Goal: Register for event/course

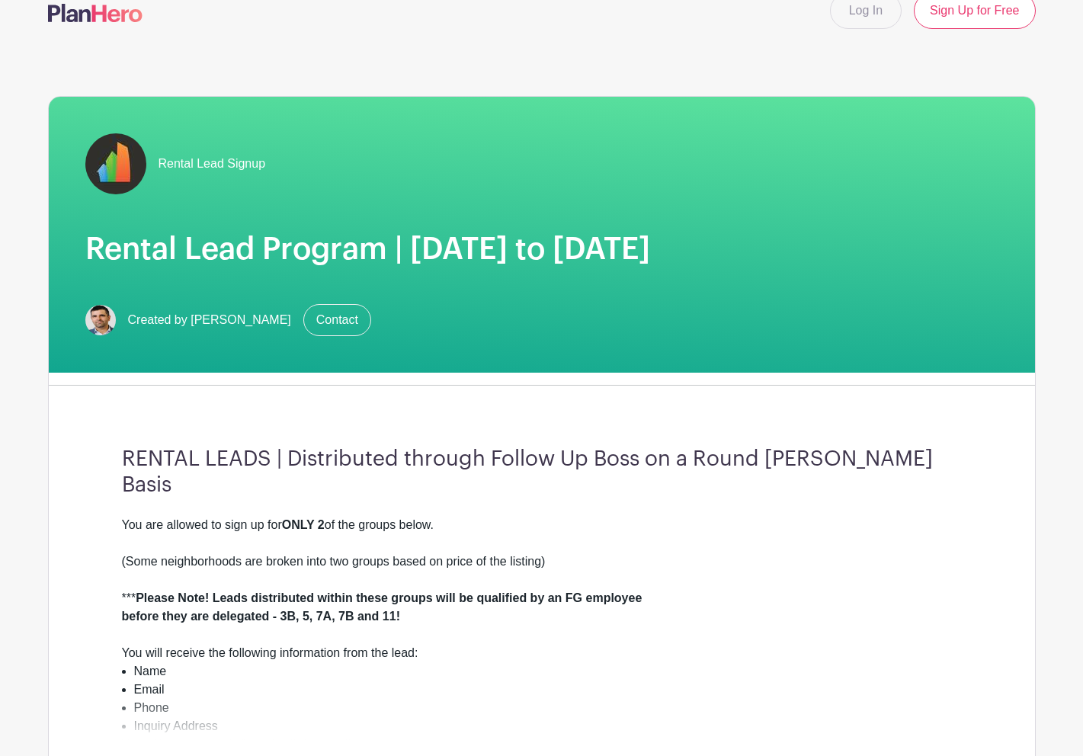
scroll to position [17, 0]
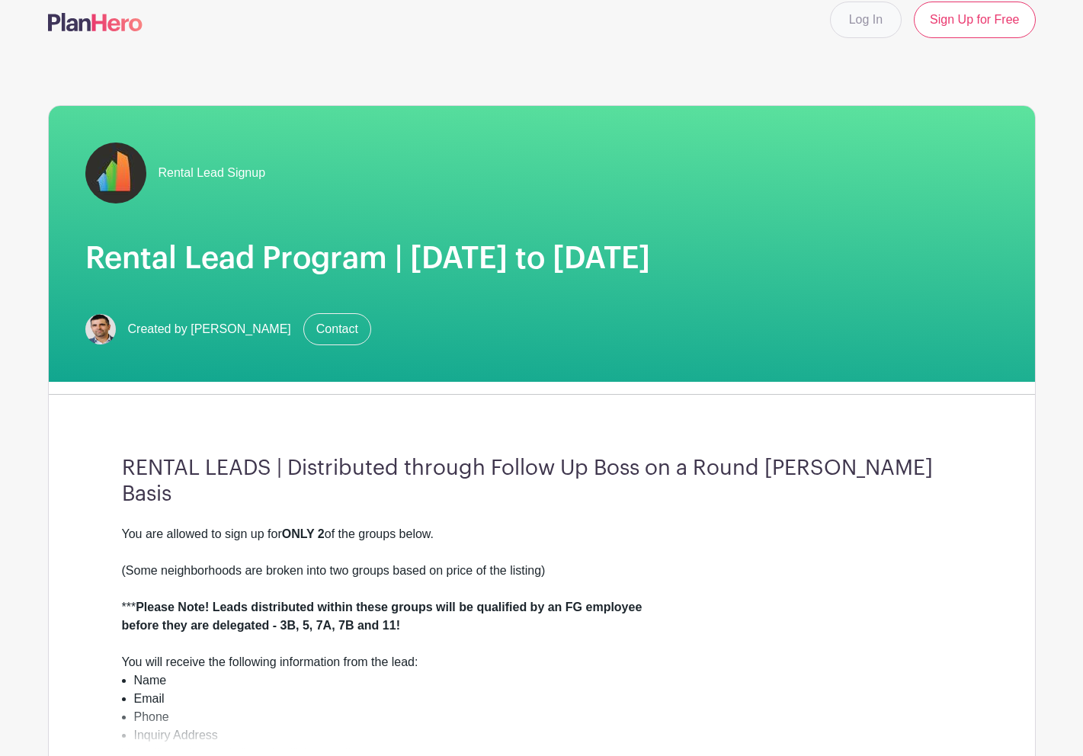
click at [846, 26] on link "Log In" at bounding box center [866, 20] width 72 height 37
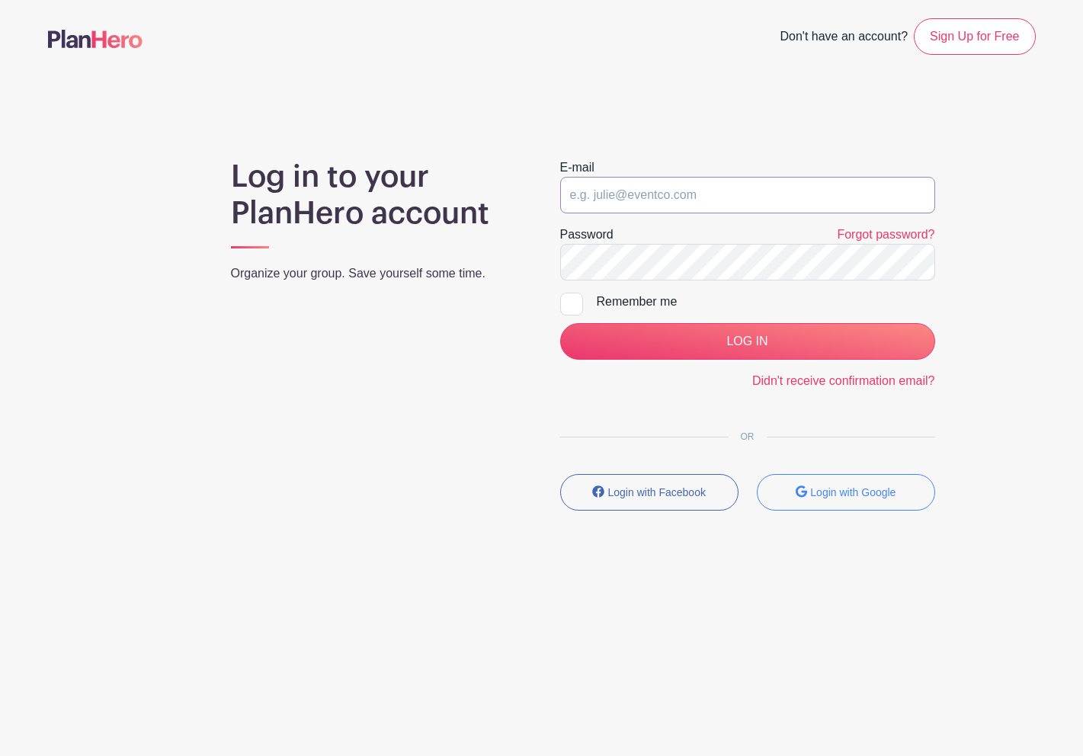
type input "[PERSON_NAME][EMAIL_ADDRESS][PERSON_NAME][DOMAIN_NAME]"
click at [747, 341] on input "LOG IN" at bounding box center [747, 341] width 375 height 37
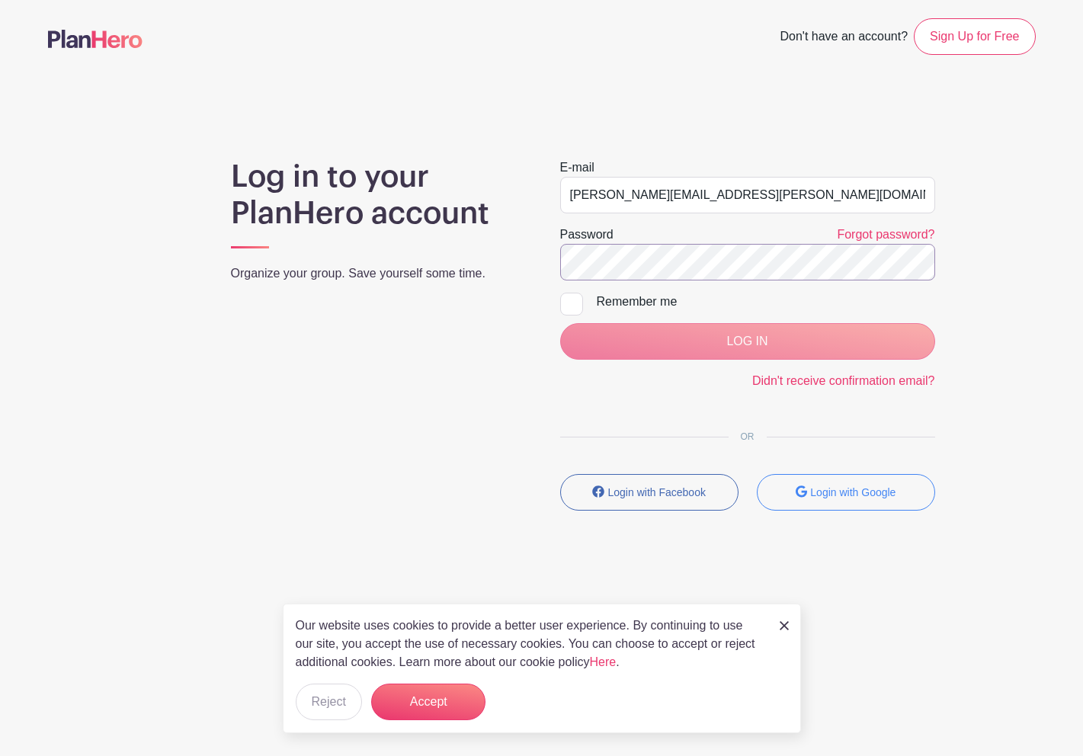
click at [739, 349] on div "LOG IN" at bounding box center [747, 341] width 375 height 37
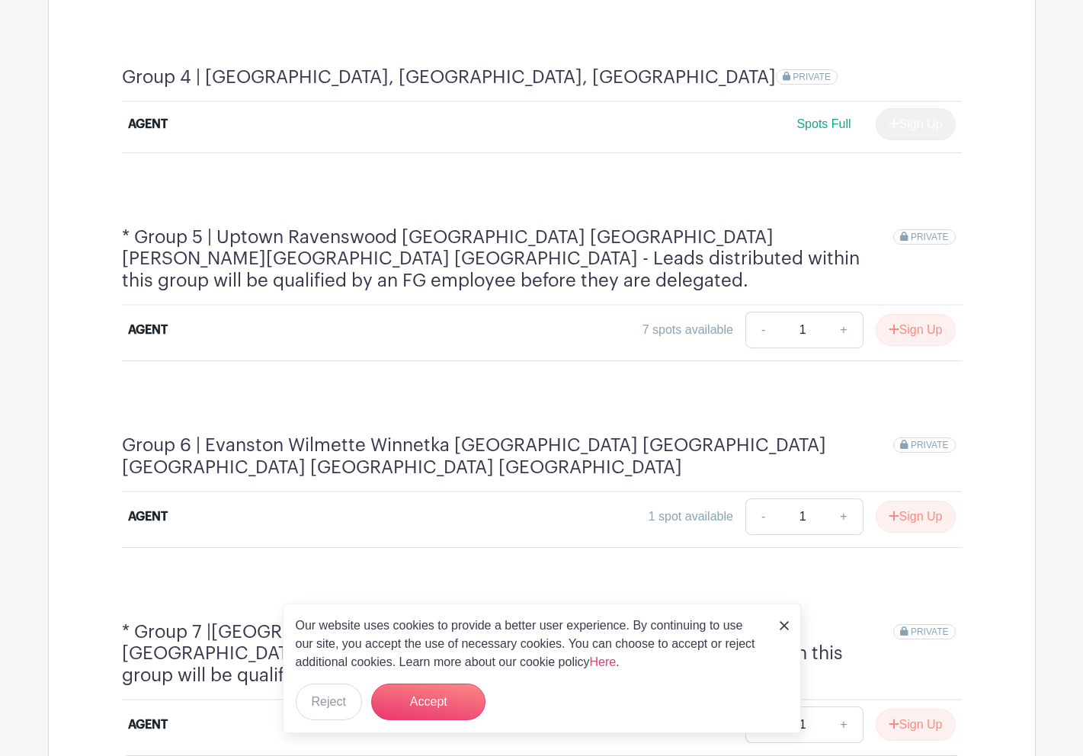
scroll to position [1557, 0]
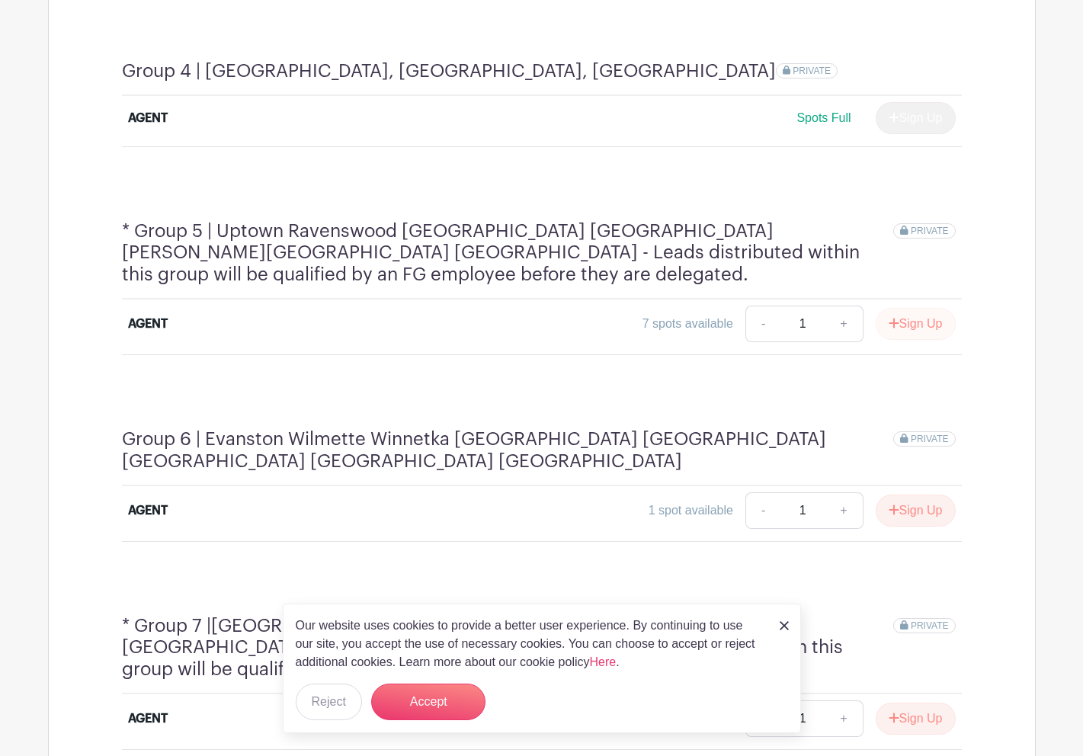
click at [915, 308] on button "Sign Up" at bounding box center [916, 324] width 80 height 32
click at [404, 694] on button "Accept" at bounding box center [428, 702] width 114 height 37
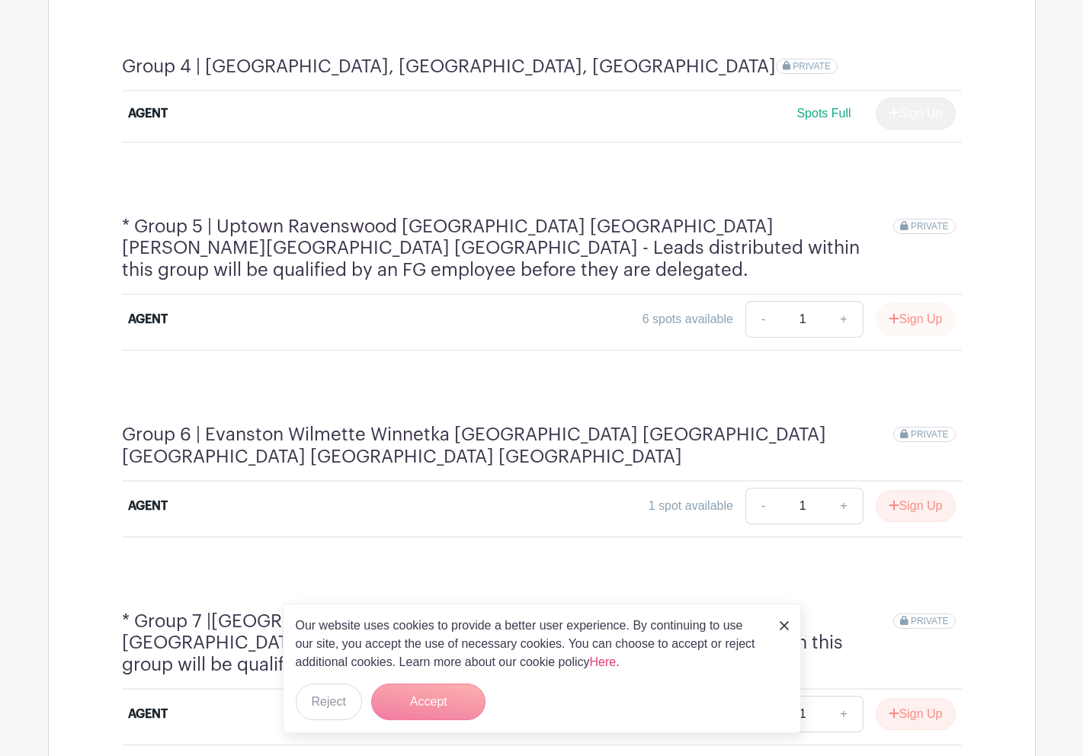
click at [906, 303] on button "Sign Up" at bounding box center [916, 319] width 80 height 32
click at [906, 303] on div "Sign Up" at bounding box center [910, 319] width 92 height 32
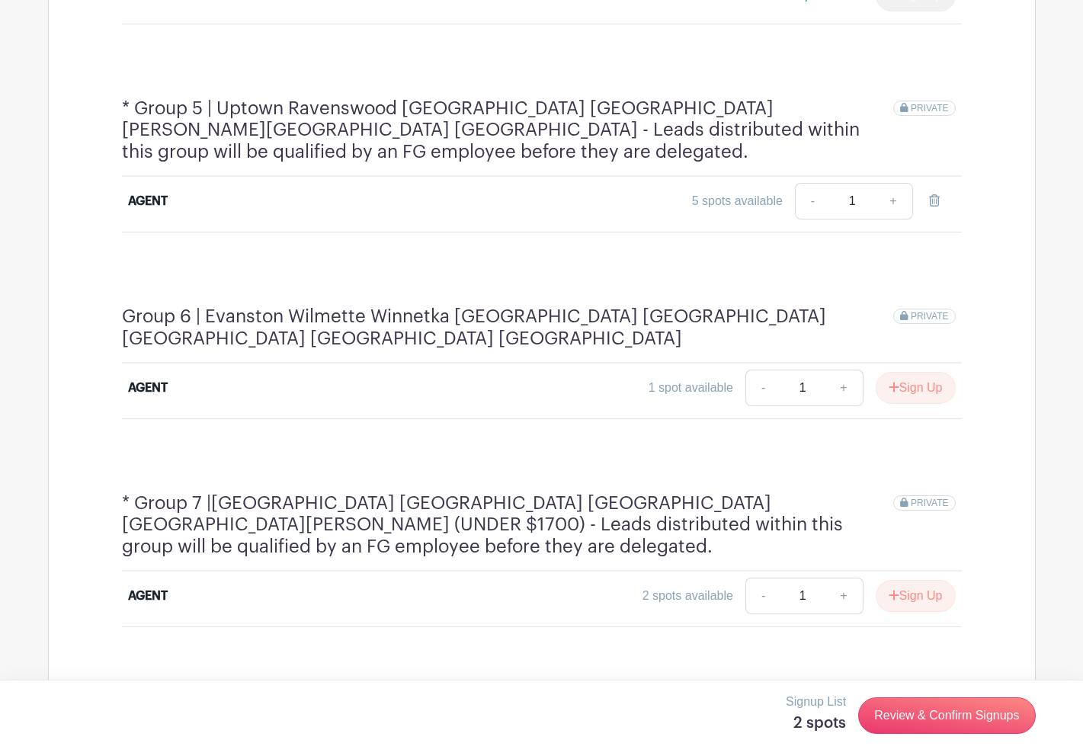
scroll to position [1691, 0]
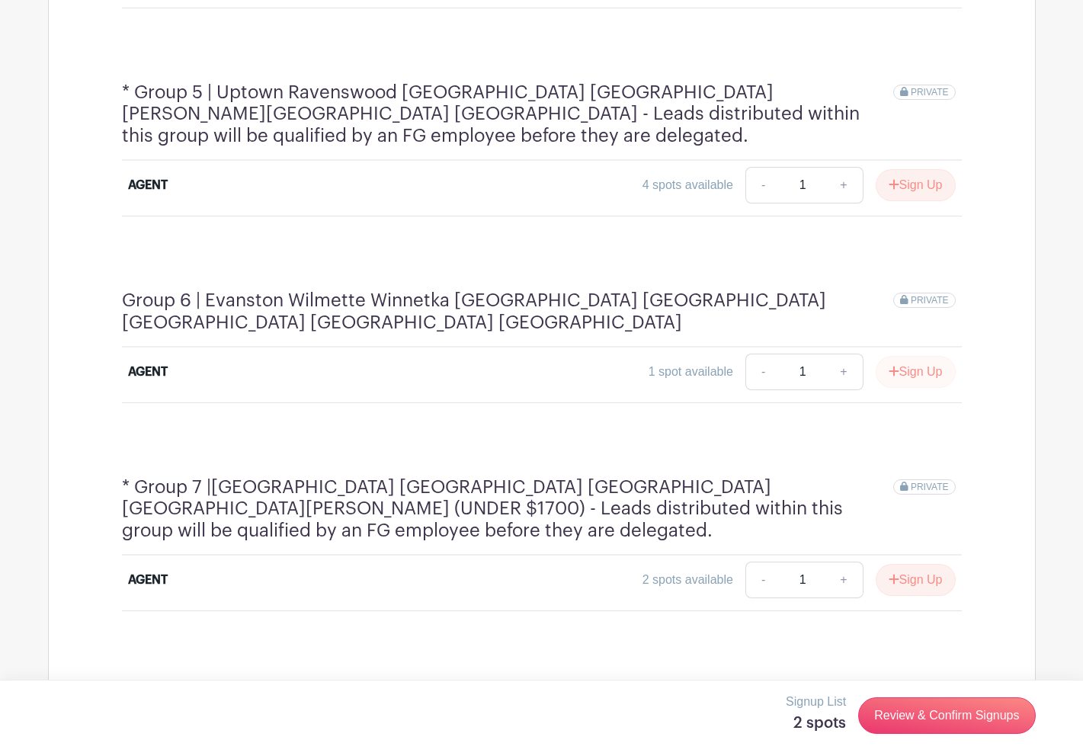
click at [931, 356] on button "Sign Up" at bounding box center [916, 372] width 80 height 32
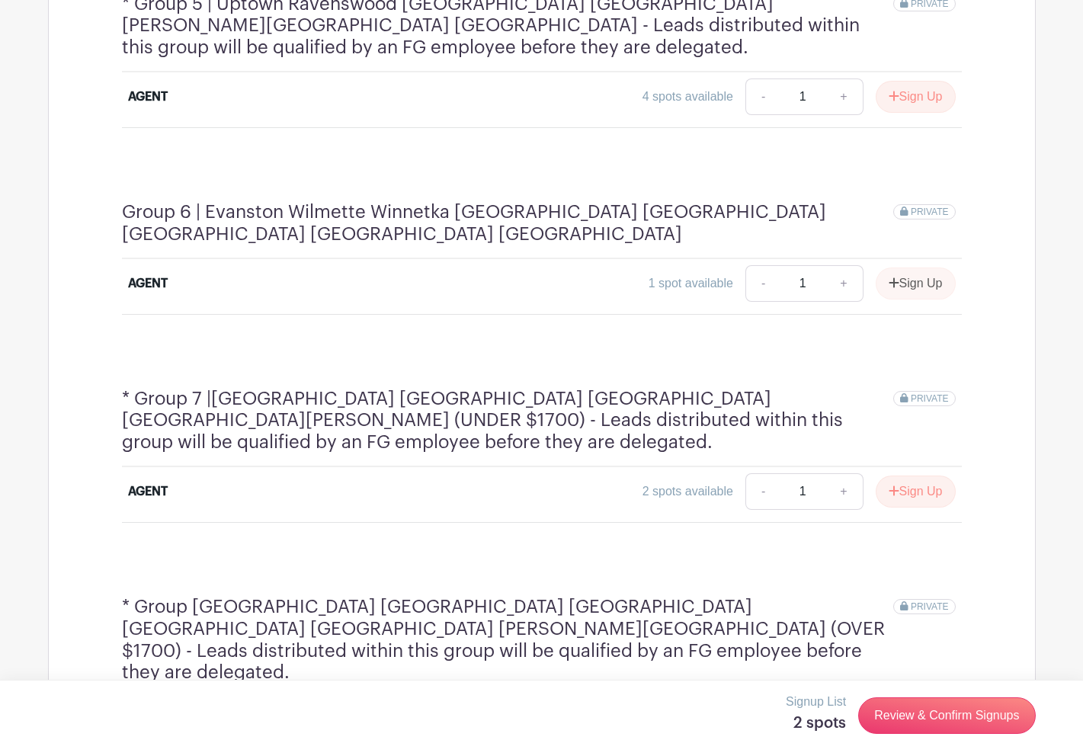
scroll to position [1791, 0]
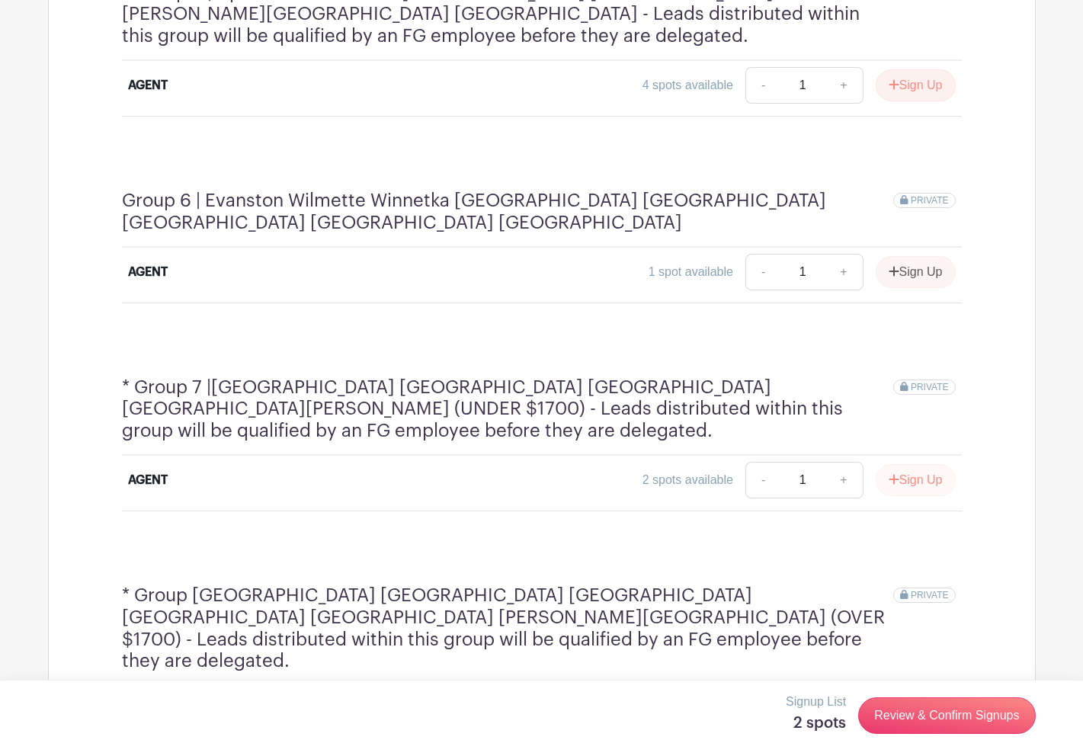
click at [913, 464] on button "Sign Up" at bounding box center [916, 480] width 80 height 32
click at [920, 714] on link "Review & Confirm Signups" at bounding box center [946, 715] width 177 height 37
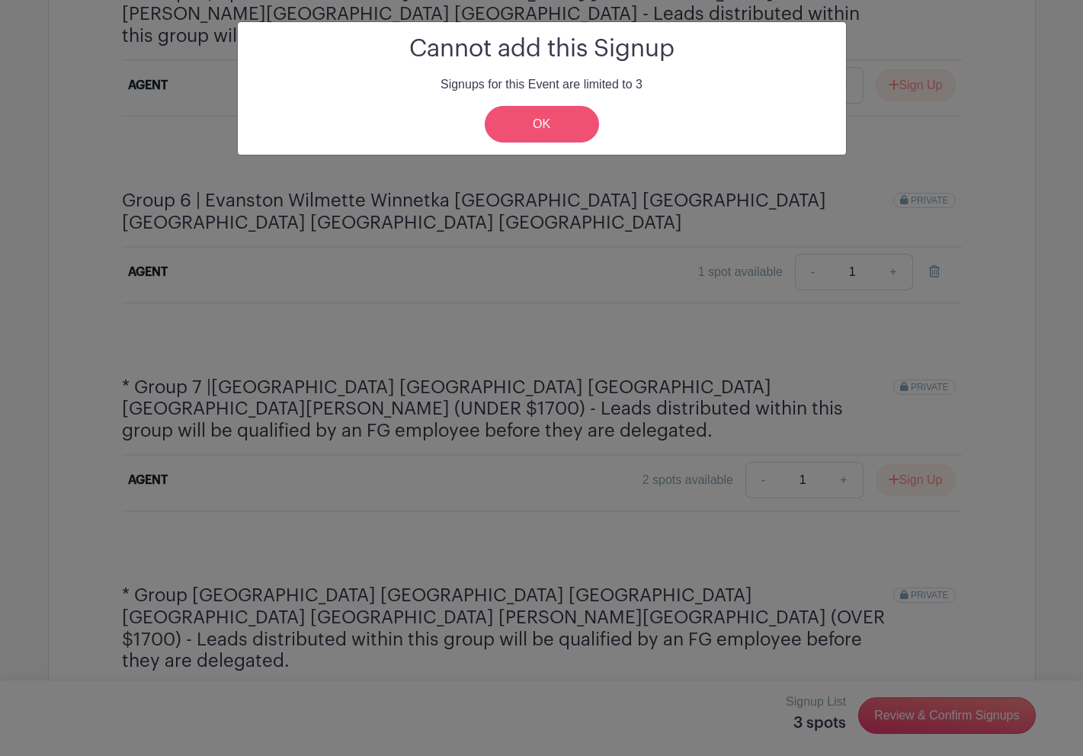
click at [542, 120] on link "OK" at bounding box center [542, 124] width 114 height 37
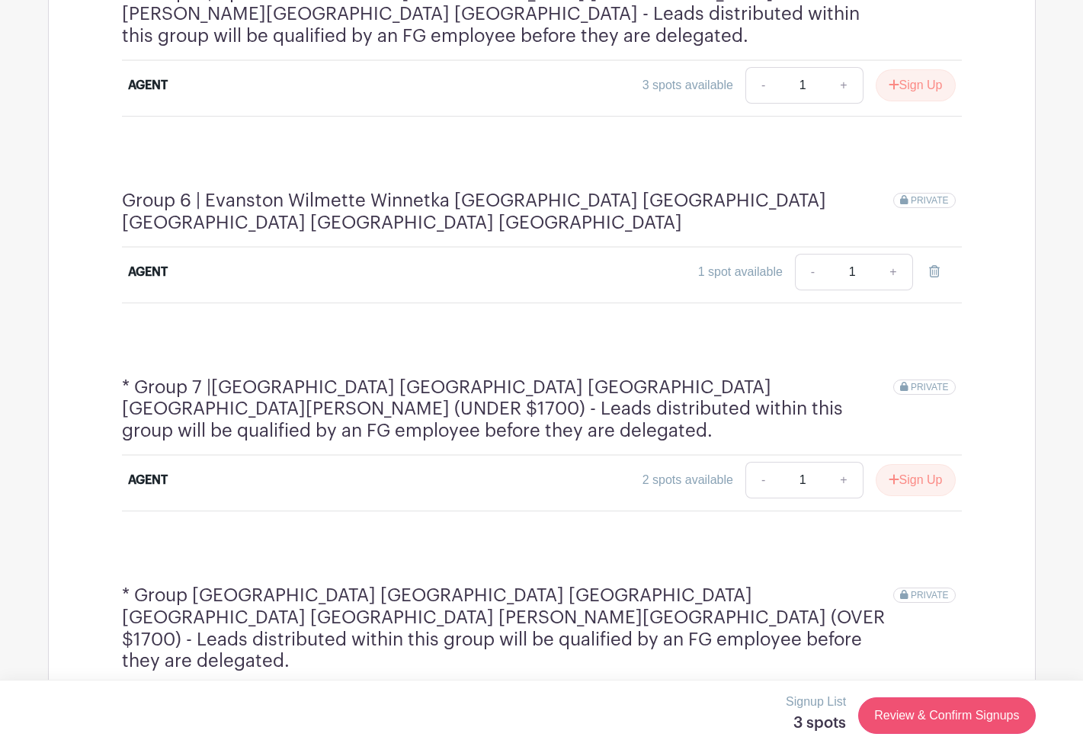
click at [906, 724] on link "Review & Confirm Signups" at bounding box center [946, 715] width 177 height 37
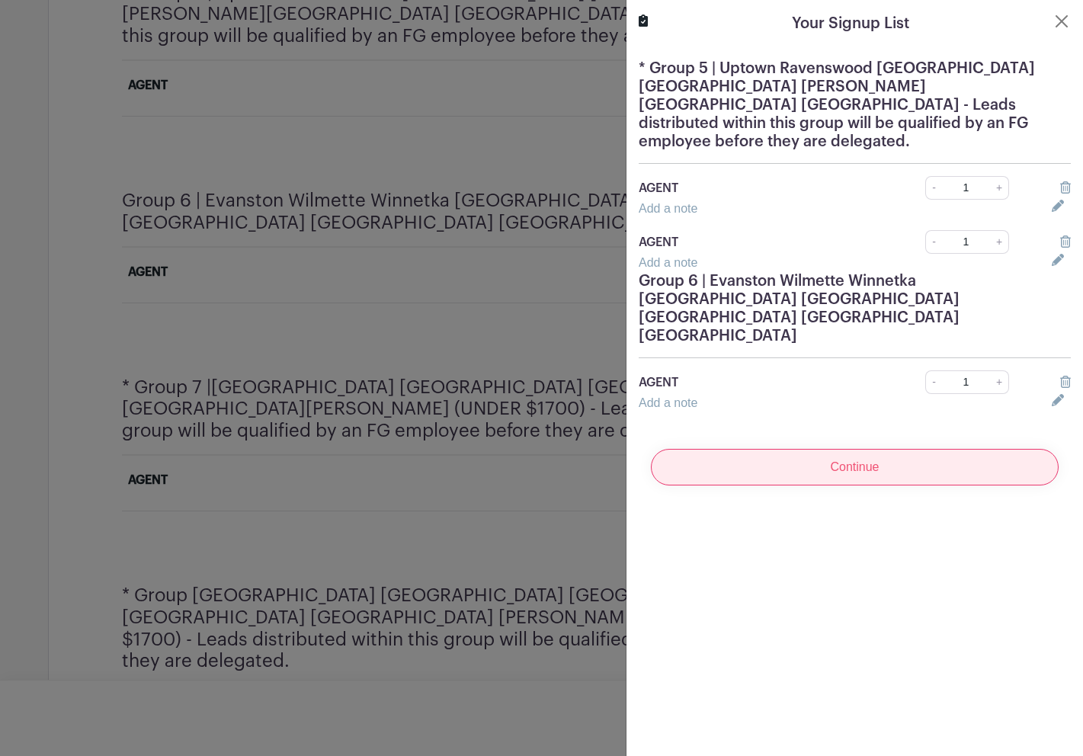
click at [838, 449] on input "Continue" at bounding box center [855, 467] width 408 height 37
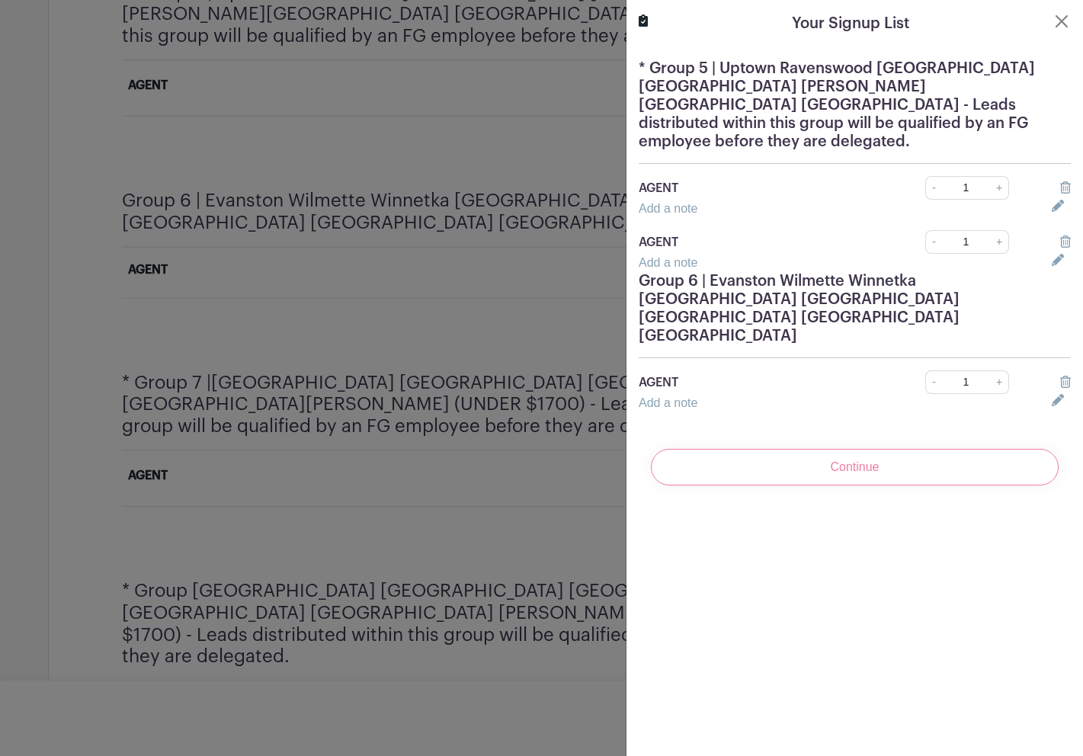
click at [835, 437] on div "Continue" at bounding box center [855, 467] width 432 height 61
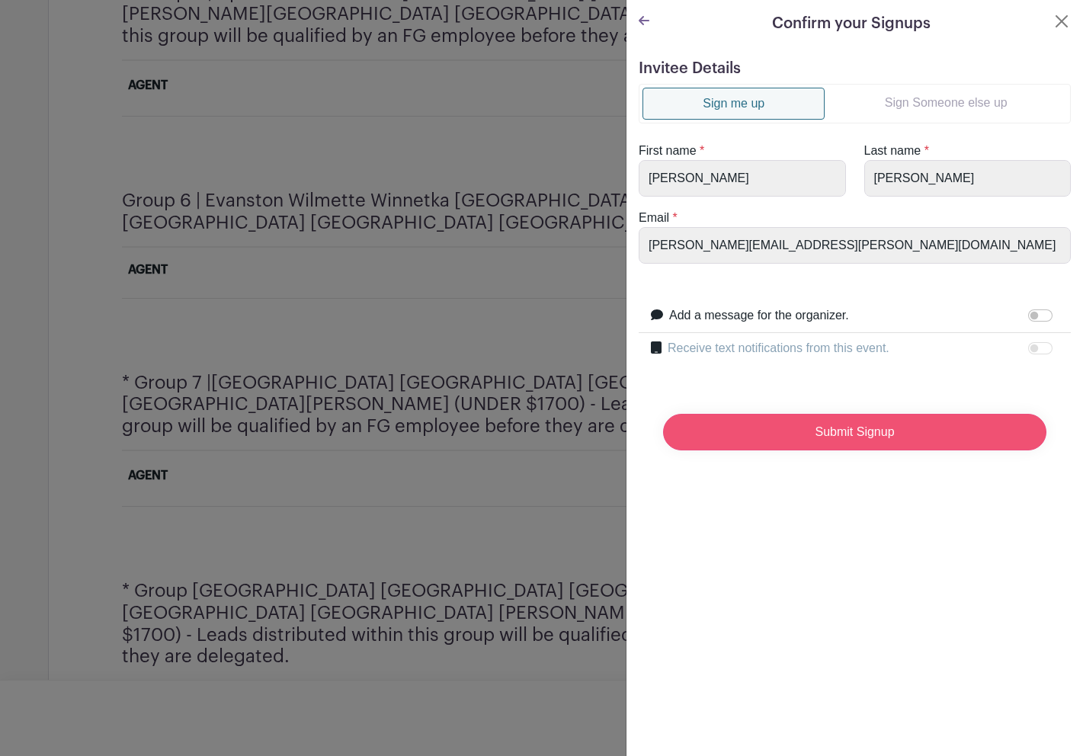
click at [785, 440] on input "Submit Signup" at bounding box center [854, 432] width 383 height 37
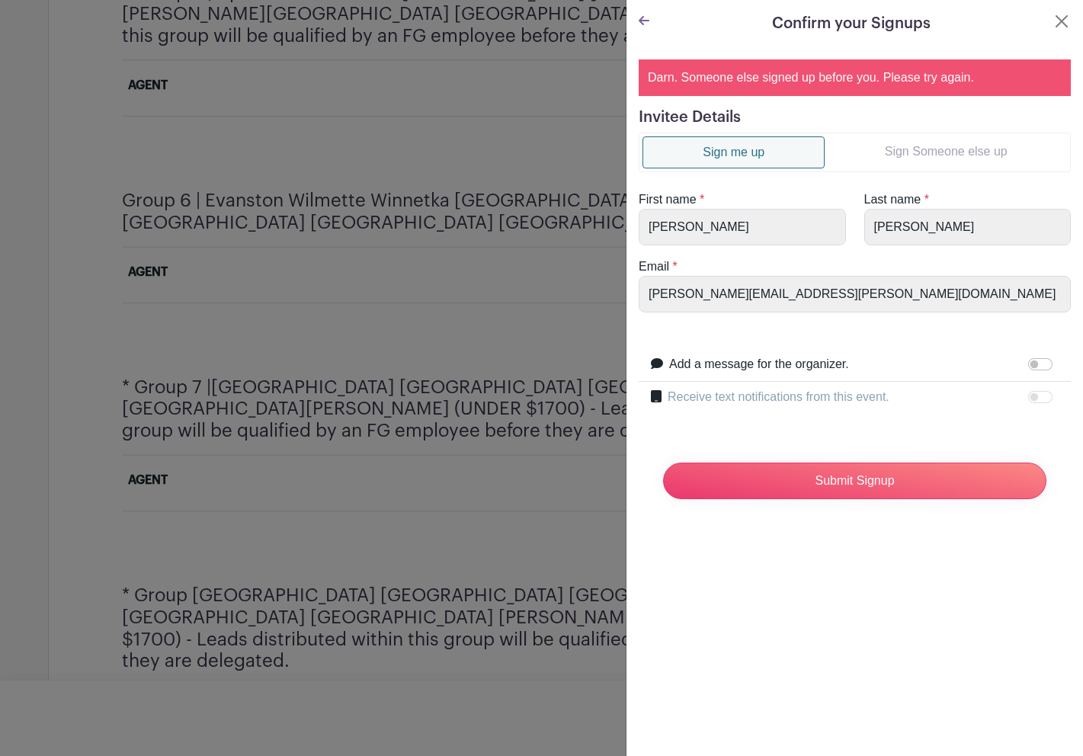
click at [645, 21] on icon at bounding box center [644, 20] width 11 height 9
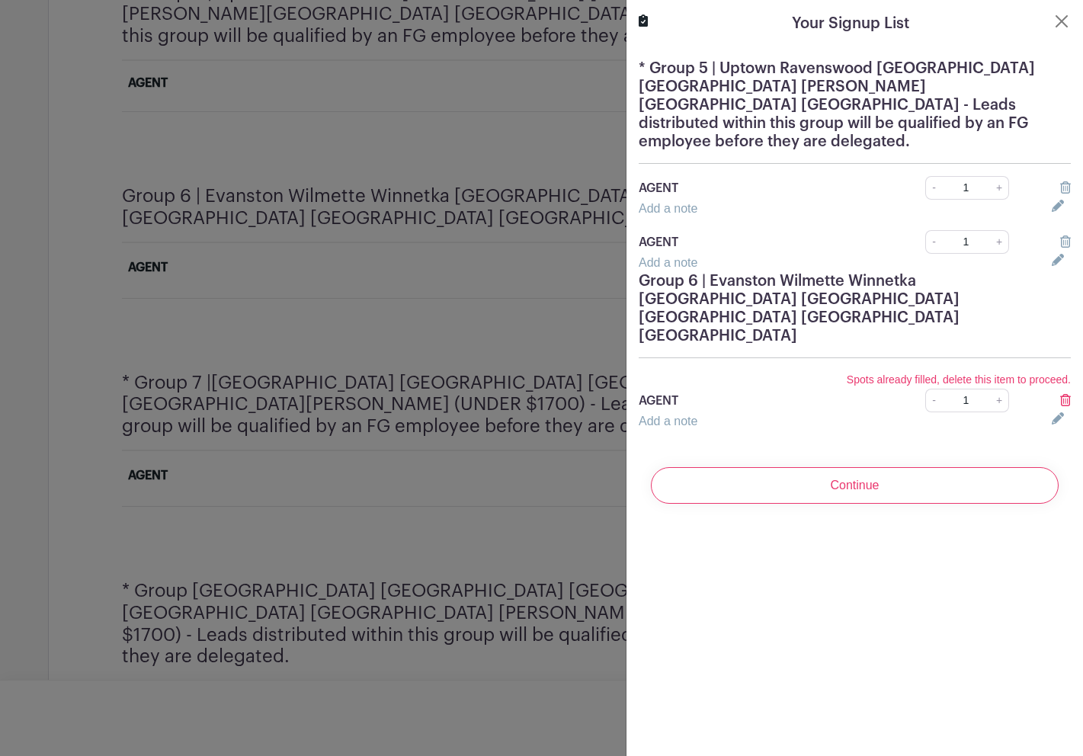
click at [1069, 394] on icon at bounding box center [1065, 400] width 11 height 12
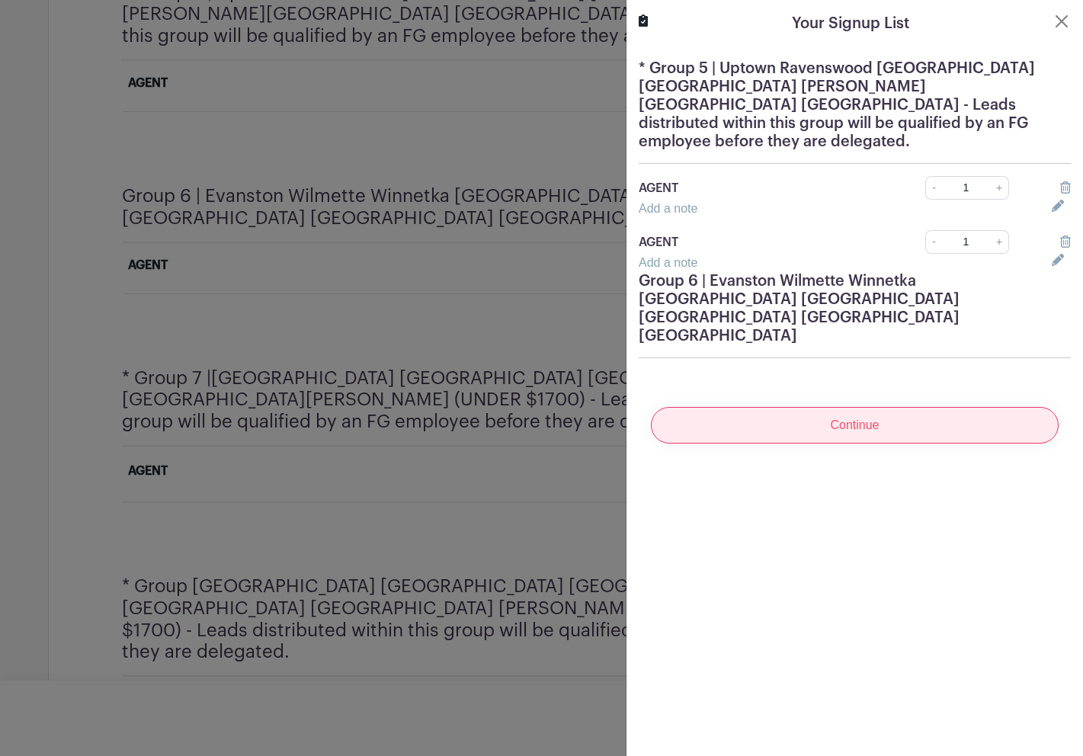
click at [752, 407] on input "Continue" at bounding box center [855, 425] width 408 height 37
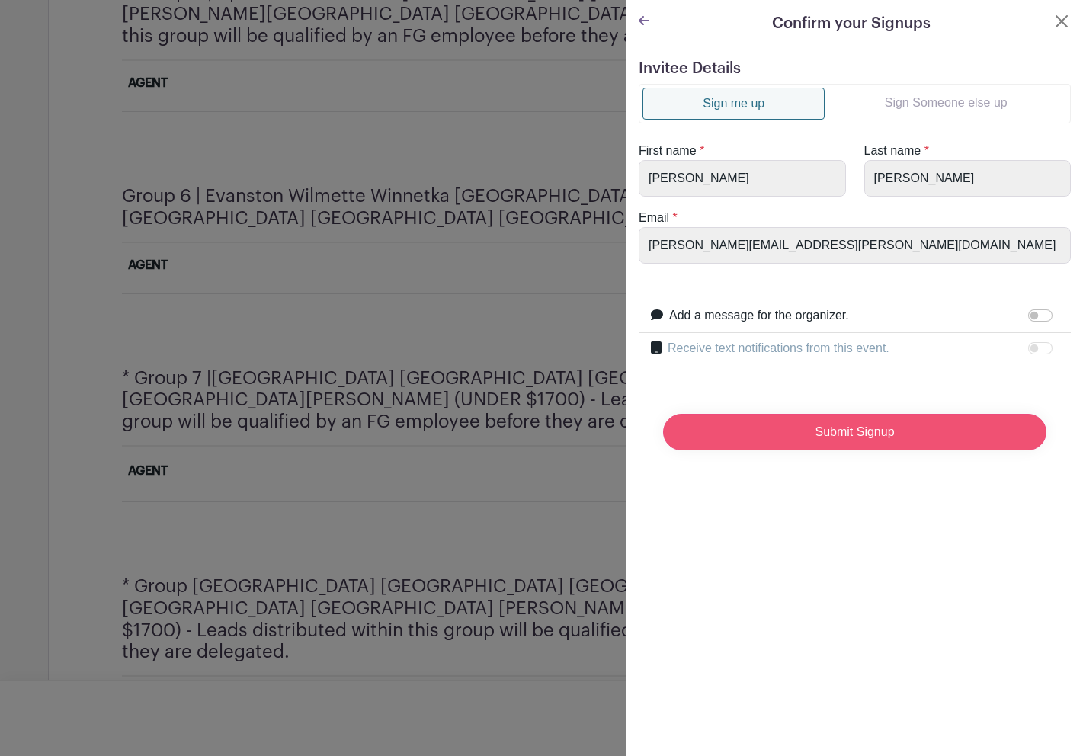
click at [739, 428] on input "Submit Signup" at bounding box center [854, 432] width 383 height 37
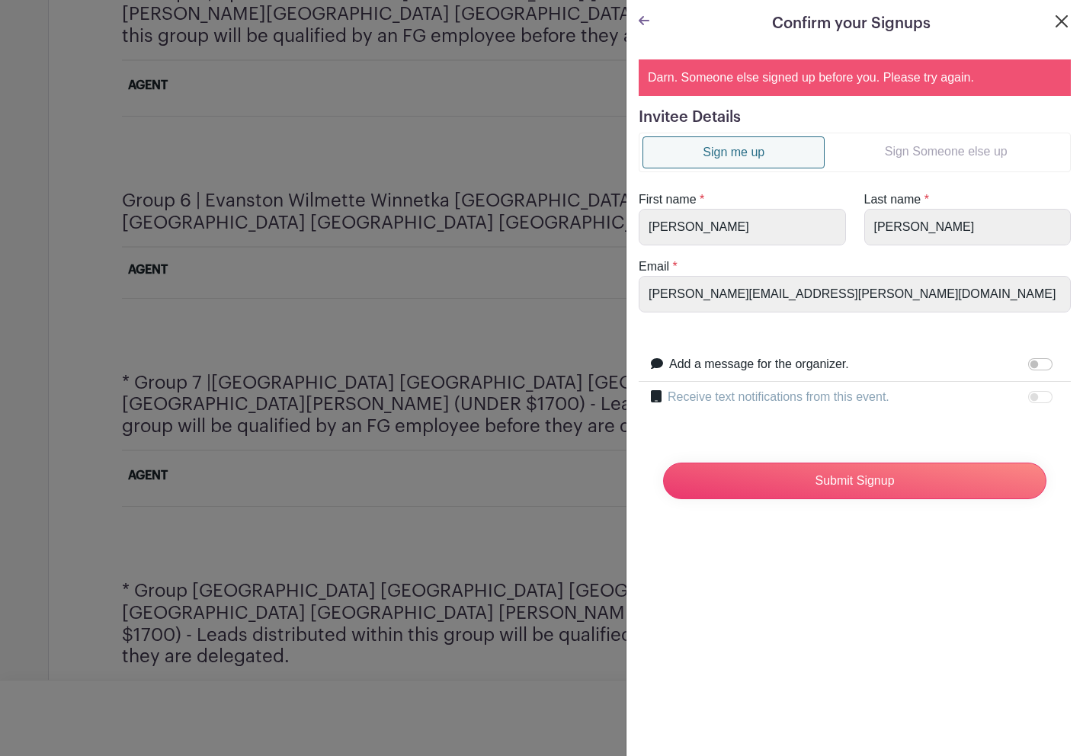
click at [1060, 14] on button "Close" at bounding box center [1062, 21] width 18 height 18
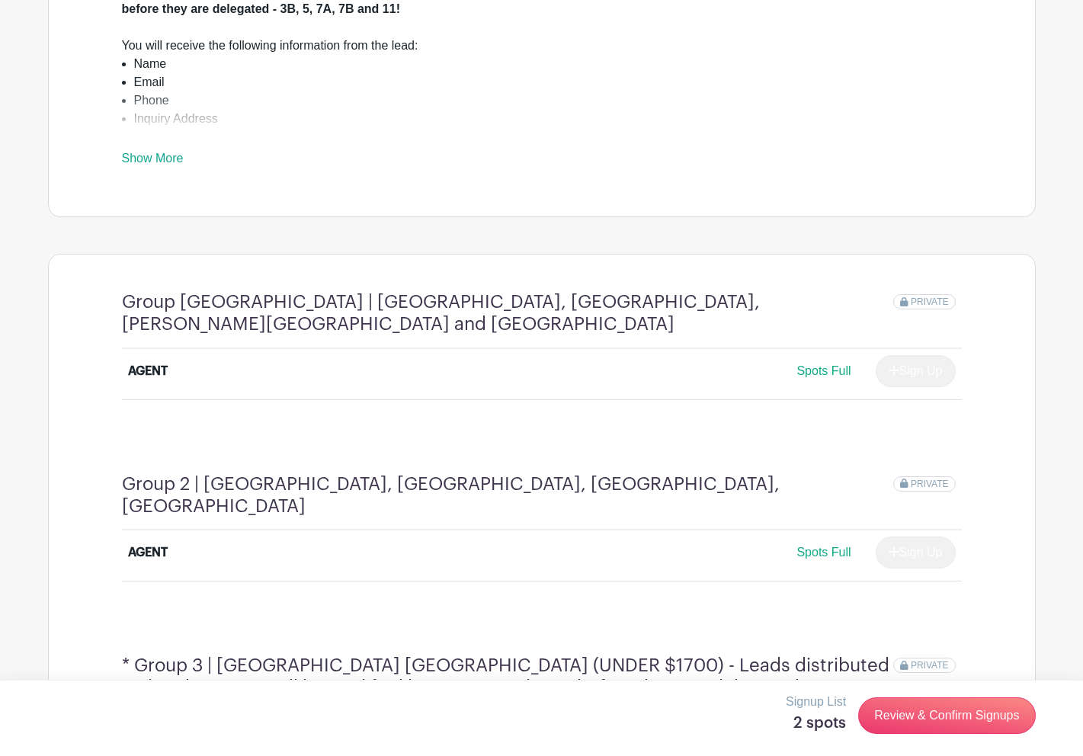
scroll to position [627, 0]
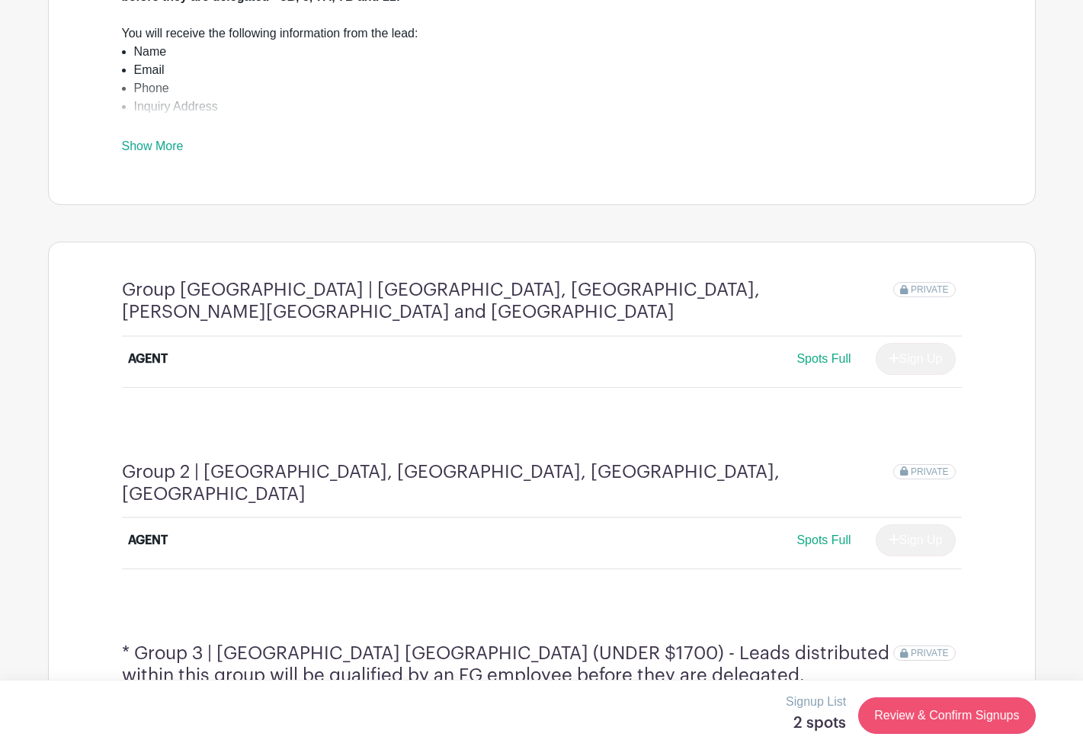
click at [954, 708] on link "Review & Confirm Signups" at bounding box center [946, 715] width 177 height 37
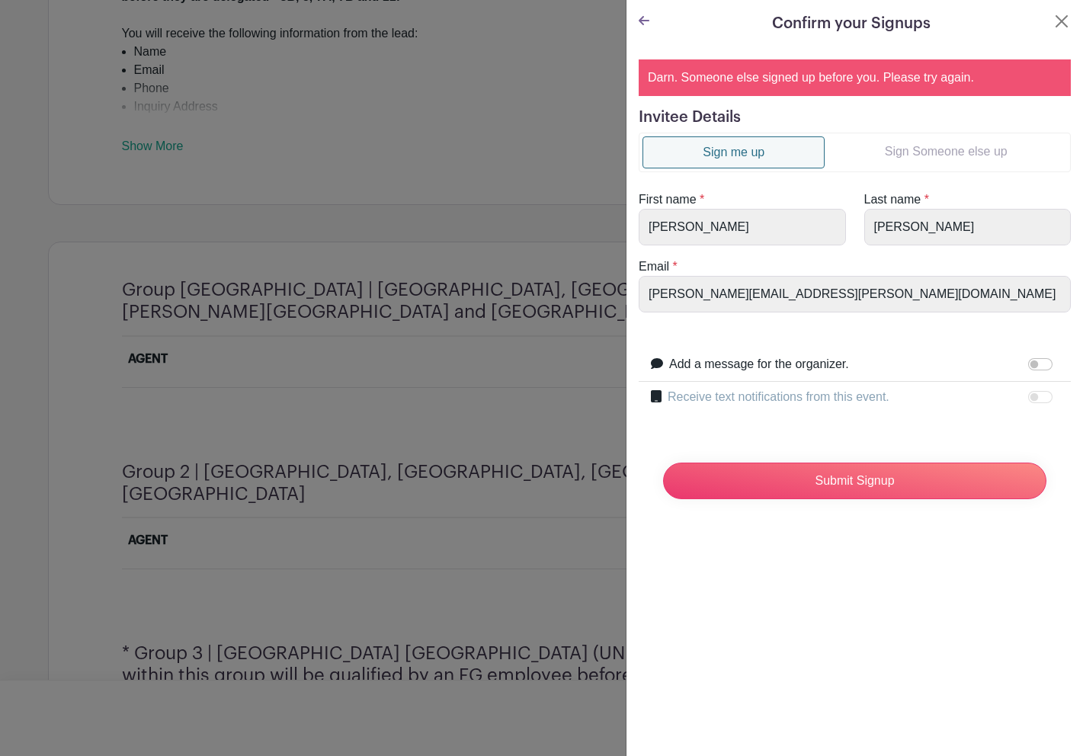
click at [646, 21] on icon at bounding box center [644, 20] width 11 height 9
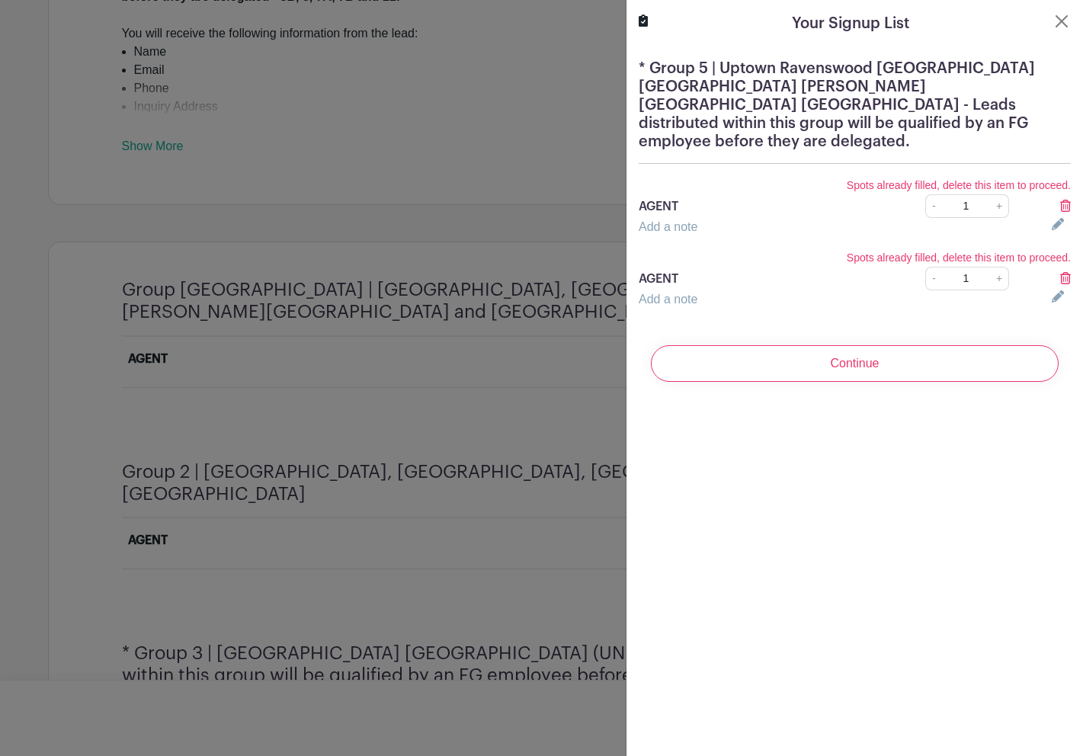
click at [1065, 200] on icon at bounding box center [1065, 206] width 11 height 12
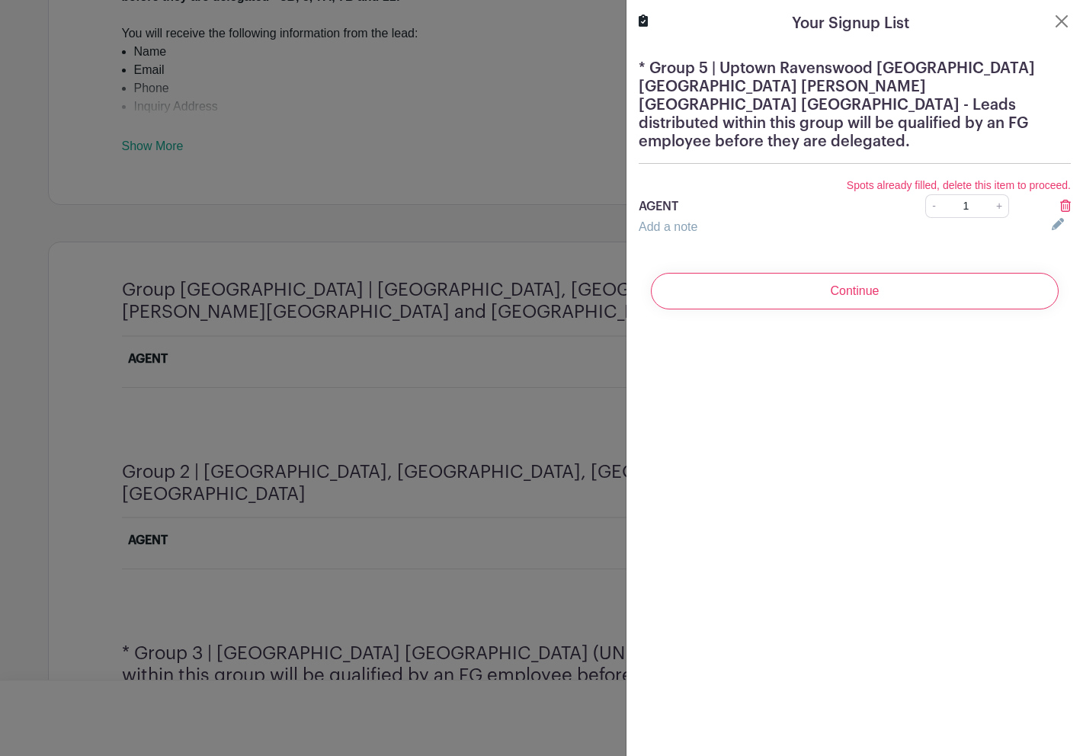
click at [1065, 200] on icon at bounding box center [1065, 206] width 11 height 12
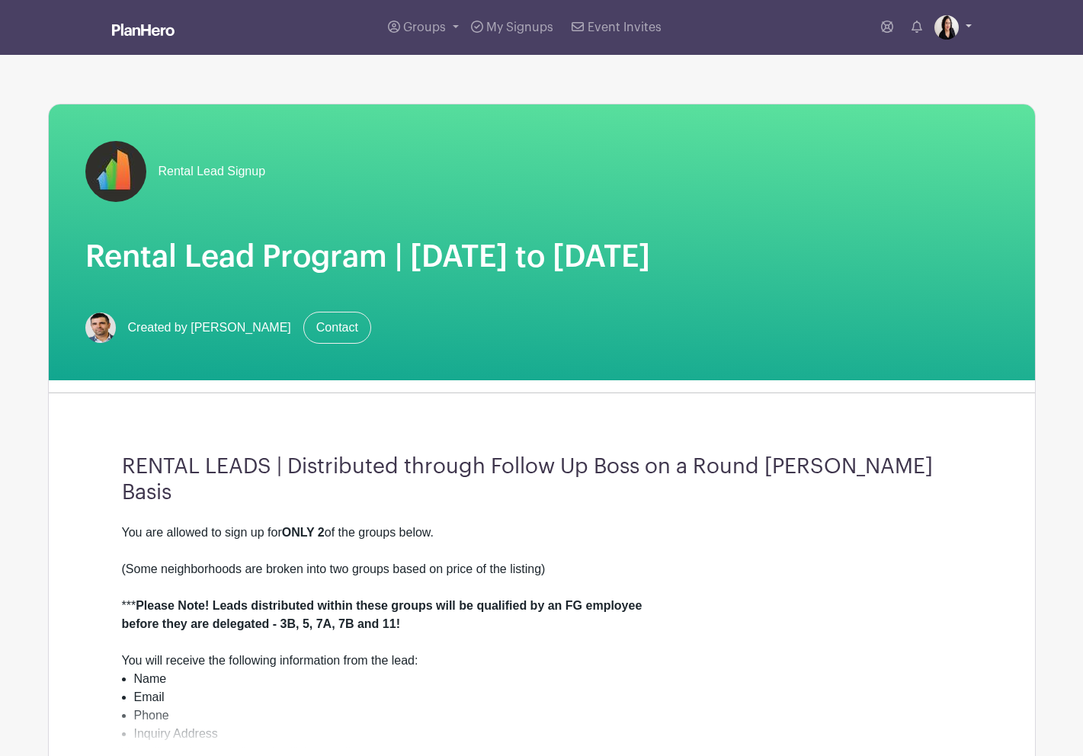
scroll to position [0, 0]
click at [967, 24] on link at bounding box center [953, 27] width 37 height 24
click at [920, 66] on link "My account" at bounding box center [911, 63] width 120 height 24
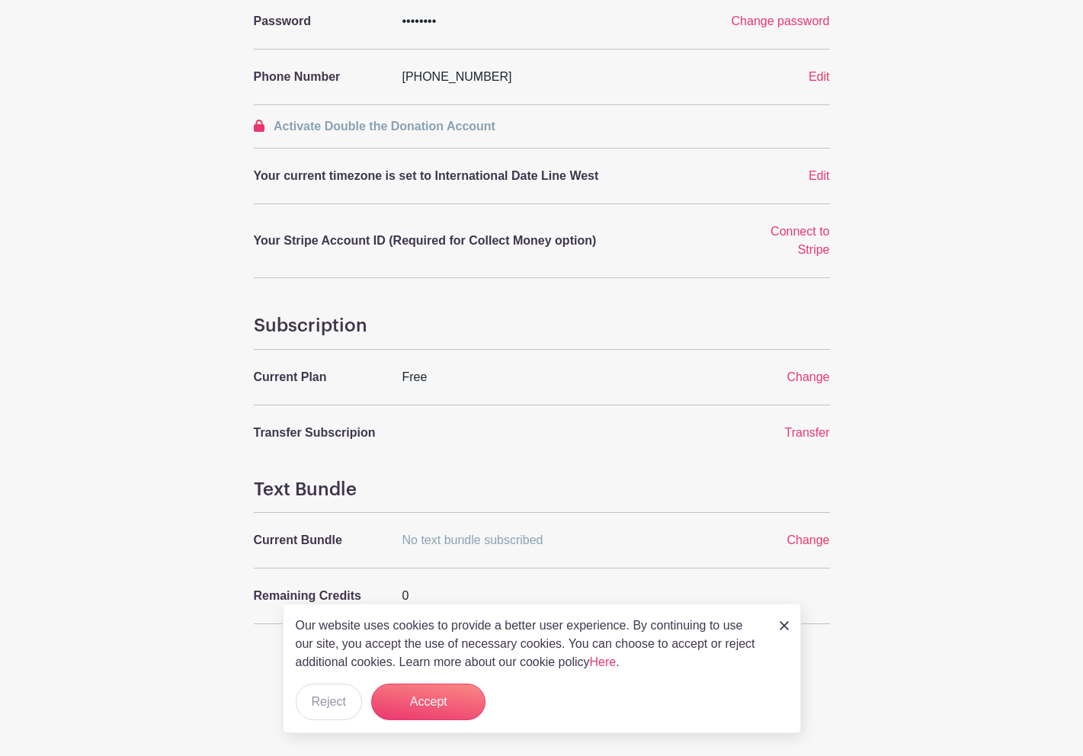
scroll to position [348, 0]
click at [419, 700] on button "Accept" at bounding box center [428, 702] width 114 height 37
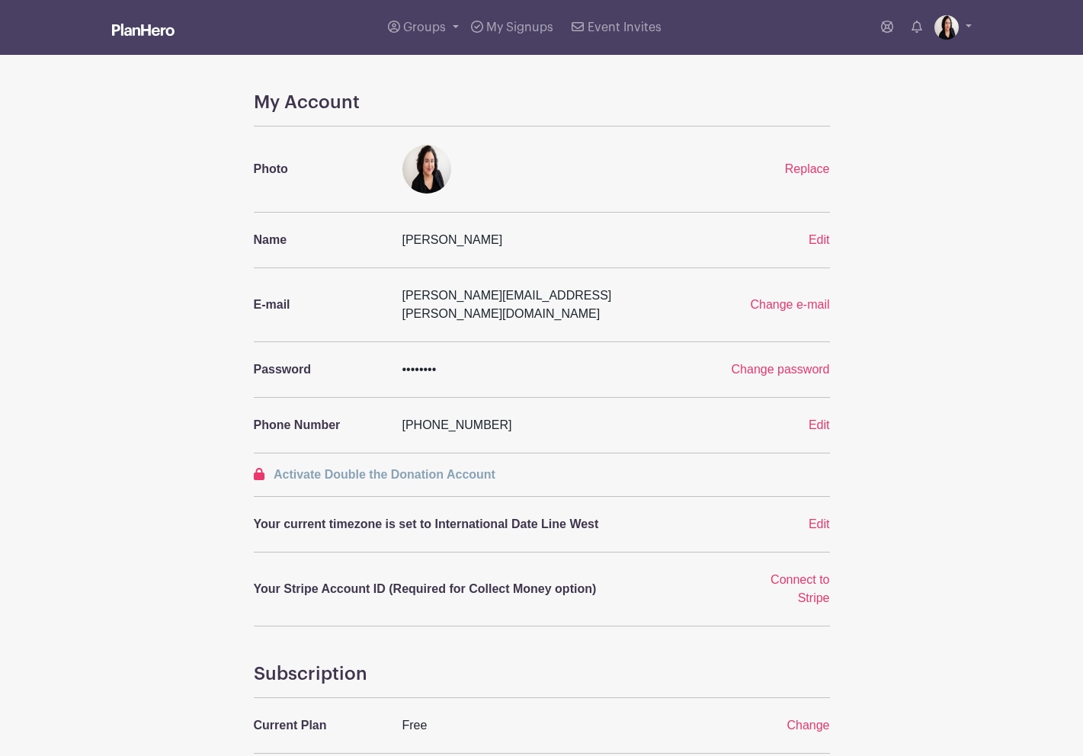
scroll to position [0, 0]
click at [971, 23] on link at bounding box center [953, 27] width 37 height 24
click at [897, 101] on link "Logout" at bounding box center [911, 100] width 120 height 24
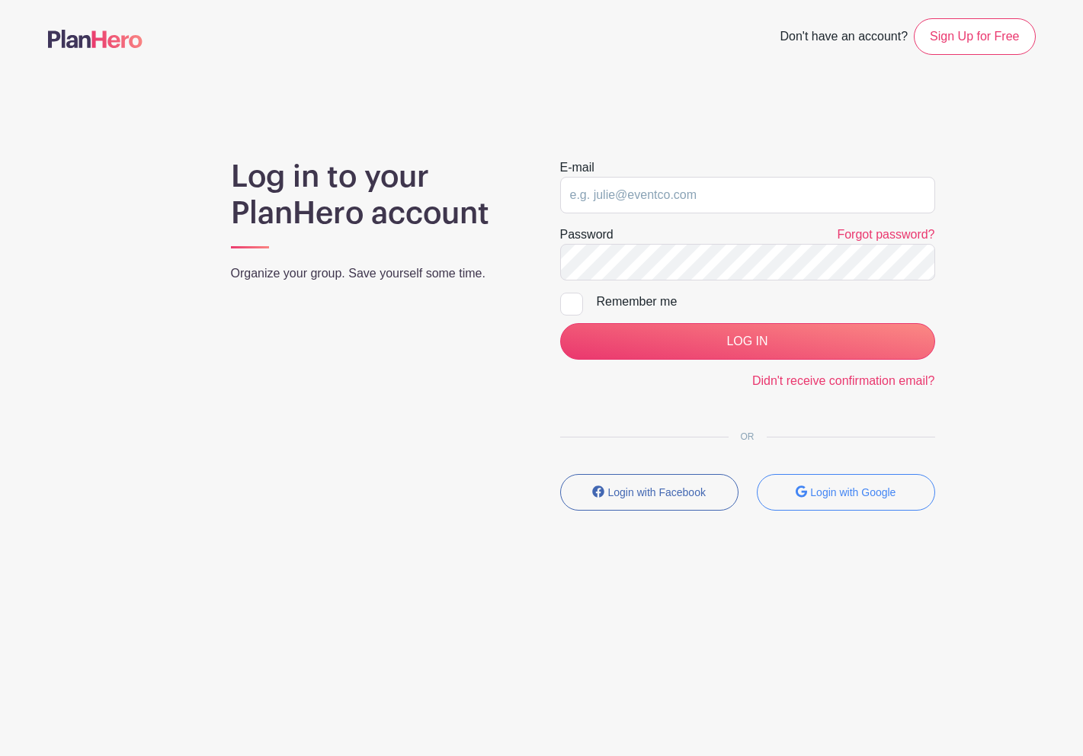
click at [569, 301] on div at bounding box center [571, 304] width 23 height 23
click at [569, 301] on input "Remember me" at bounding box center [565, 298] width 10 height 10
checkbox input "true"
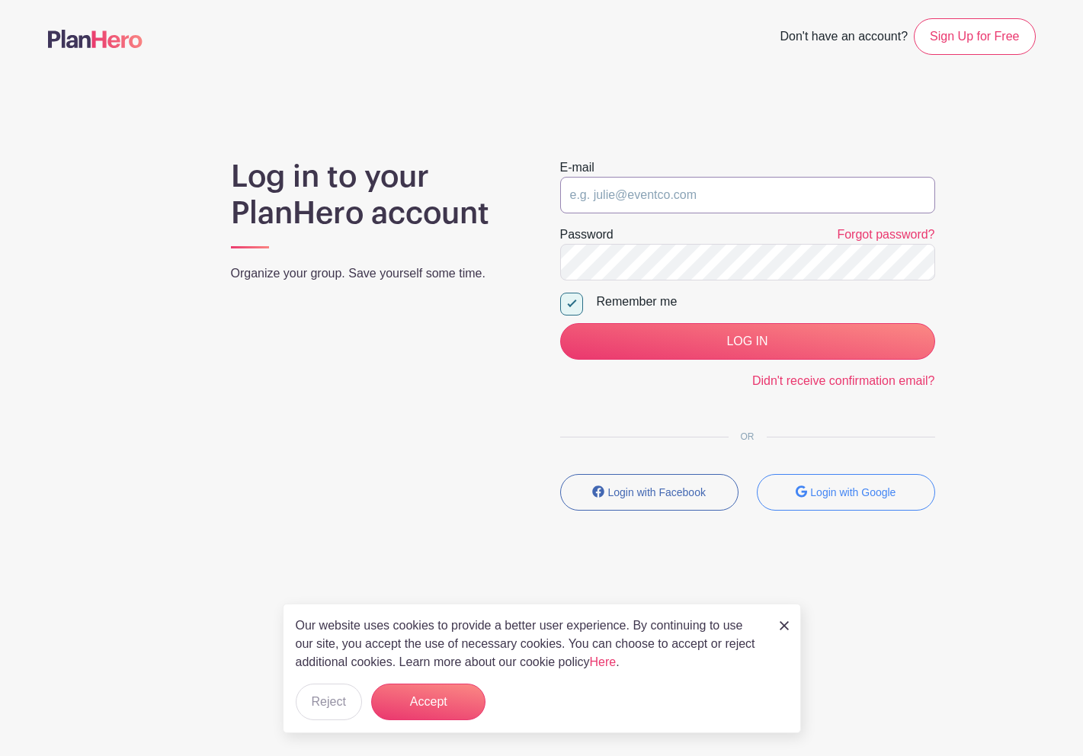
click at [663, 191] on input "email" at bounding box center [747, 195] width 375 height 37
type input "[PERSON_NAME][EMAIL_ADDRESS][PERSON_NAME][DOMAIN_NAME]"
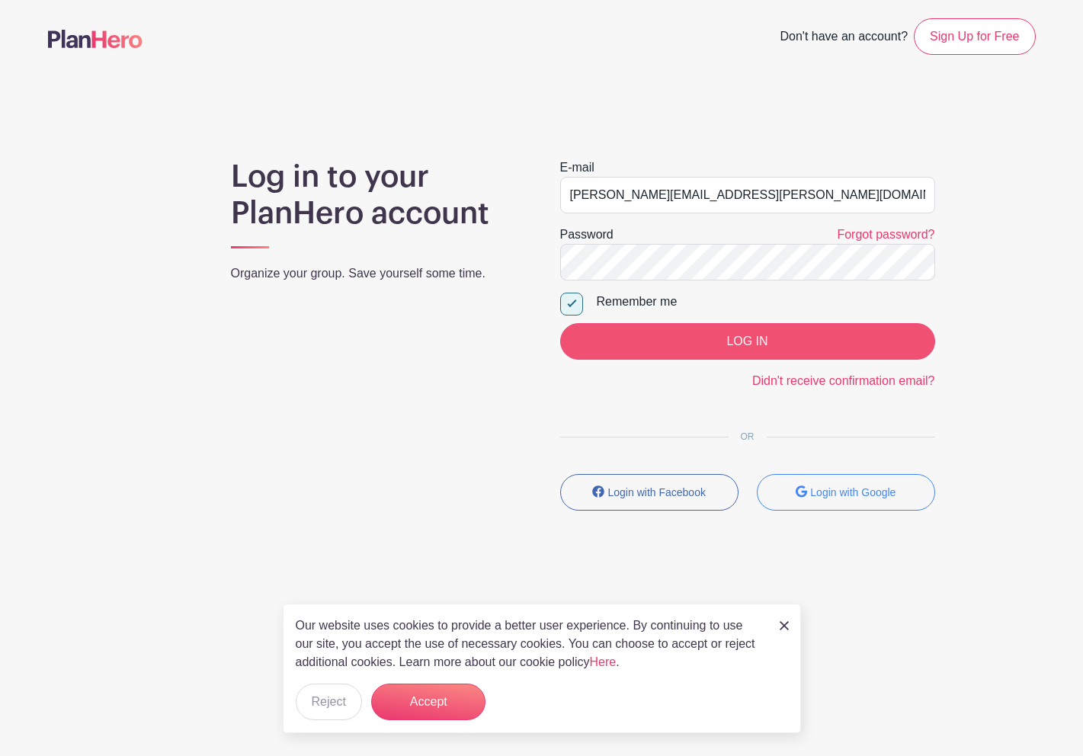
click at [693, 341] on input "LOG IN" at bounding box center [747, 341] width 375 height 37
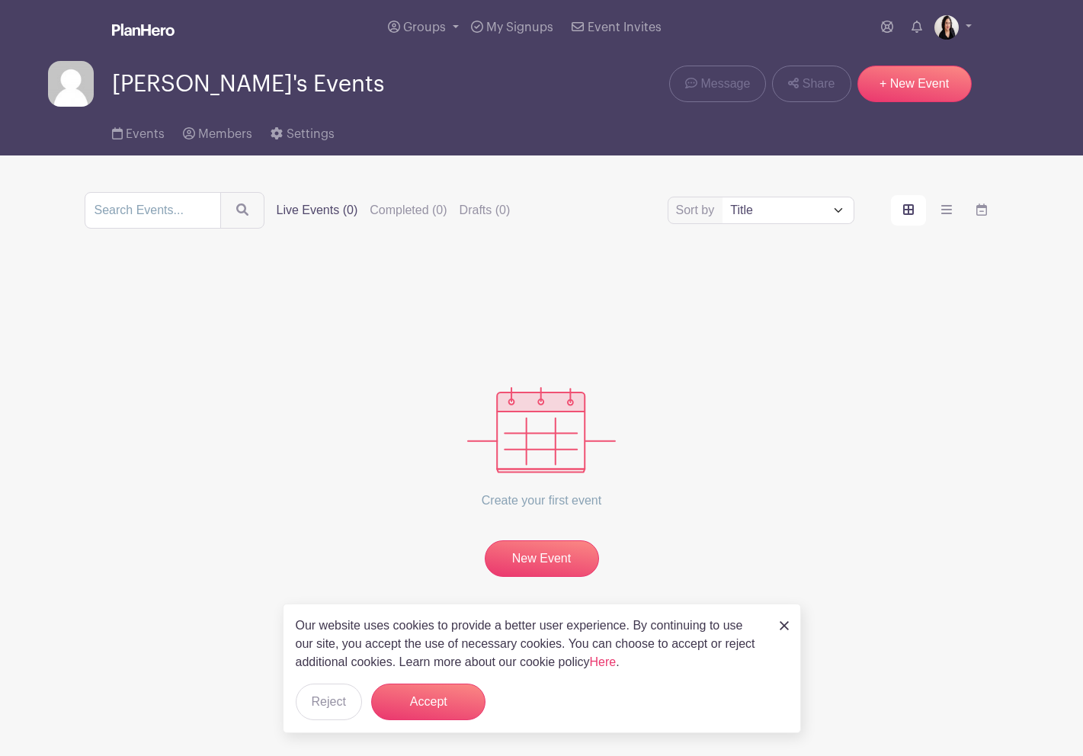
click at [784, 623] on img at bounding box center [784, 625] width 9 height 9
